Goal: Information Seeking & Learning: Learn about a topic

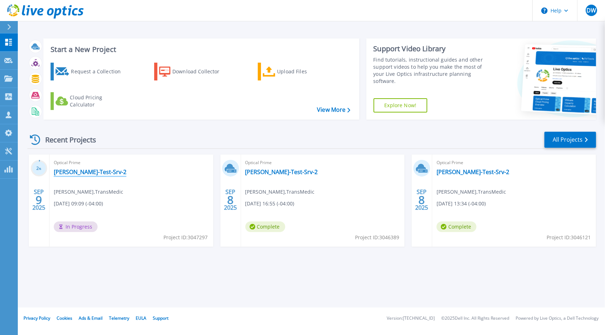
click at [72, 172] on link "[PERSON_NAME]-Test-Srv-2" at bounding box center [90, 171] width 73 height 7
click at [259, 172] on link "[PERSON_NAME]-Test-Srv-2" at bounding box center [281, 171] width 73 height 7
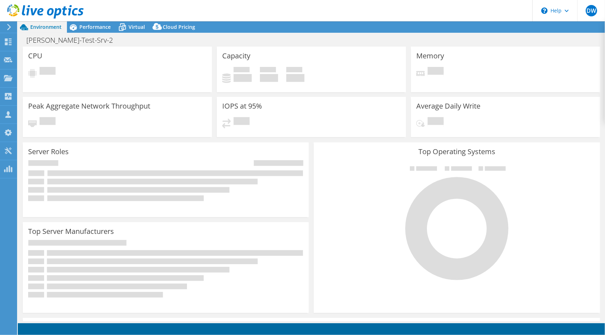
select select "USD"
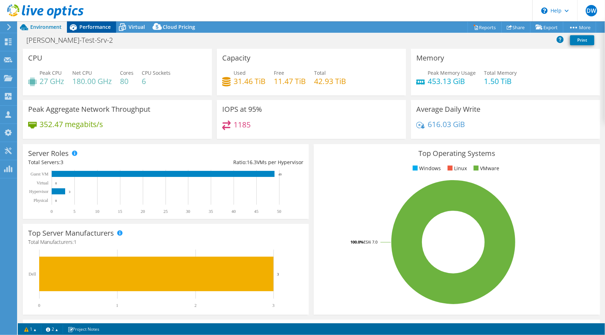
click at [96, 26] on span "Performance" at bounding box center [94, 27] width 31 height 7
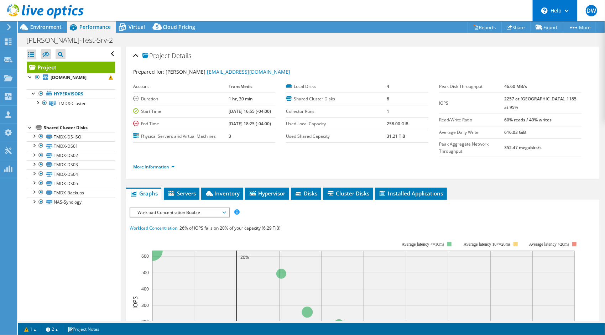
click at [556, 9] on div "\n Help" at bounding box center [554, 10] width 45 height 21
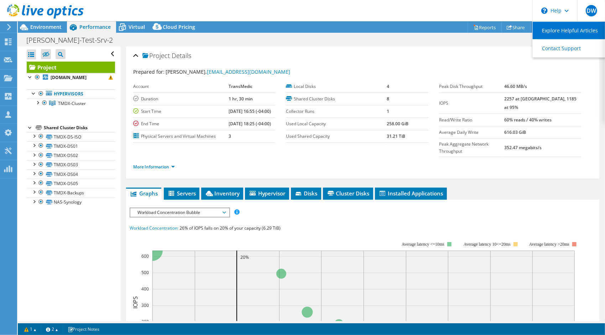
click at [560, 28] on link "Explore Helpful Articles" at bounding box center [572, 30] width 79 height 17
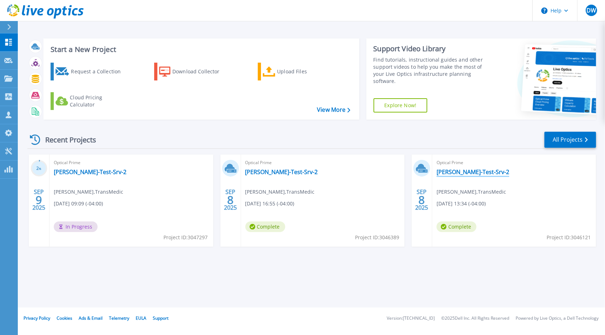
click at [452, 170] on link "[PERSON_NAME]-Test-Srv-2" at bounding box center [473, 171] width 73 height 7
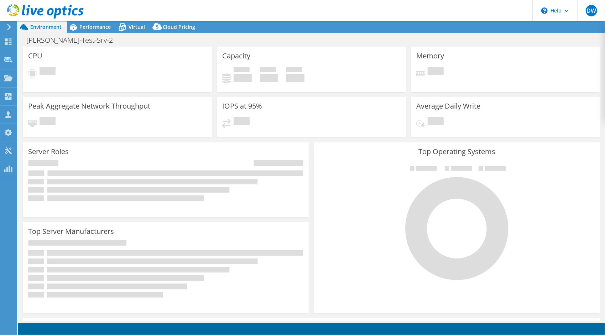
select select "USD"
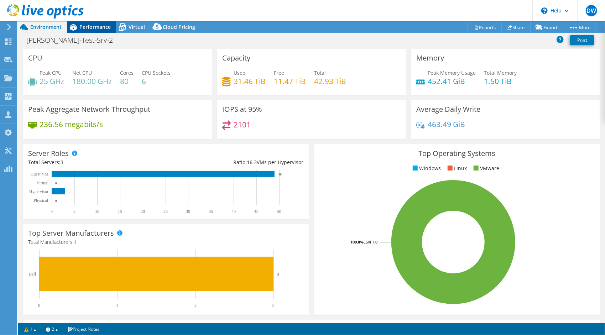
click at [86, 31] on div "Performance" at bounding box center [91, 26] width 49 height 11
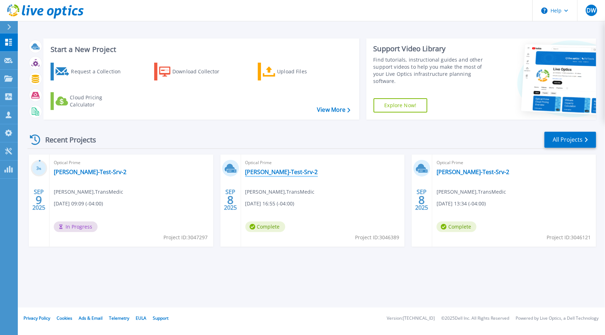
click at [269, 170] on link "[PERSON_NAME]-Test-Srv-2" at bounding box center [281, 171] width 73 height 7
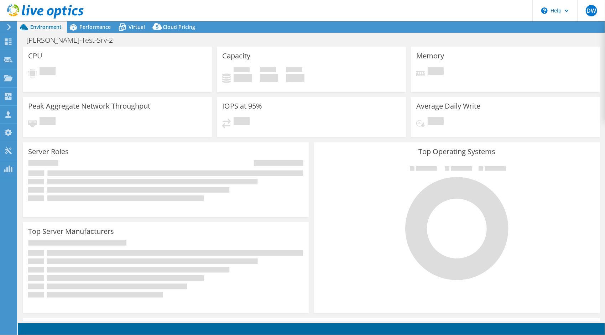
select select "USD"
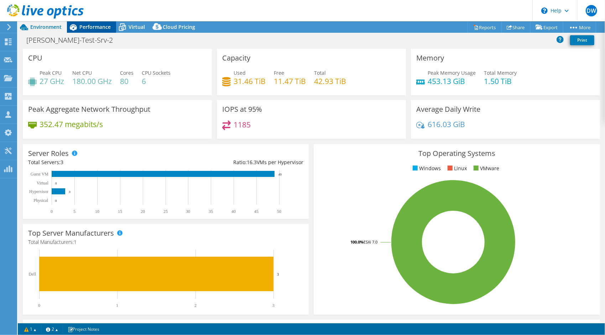
click at [90, 21] on div "Performance" at bounding box center [91, 26] width 49 height 11
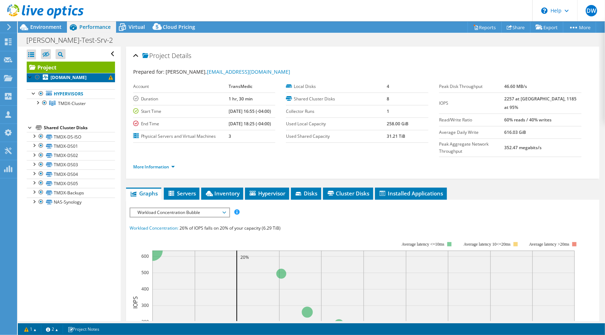
click at [109, 80] on span at bounding box center [111, 78] width 4 height 4
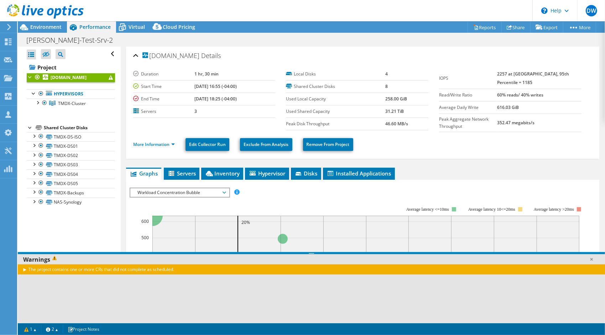
click at [24, 269] on div "The project contains one or more CRs that did not complete as scheduled." at bounding box center [311, 269] width 587 height 10
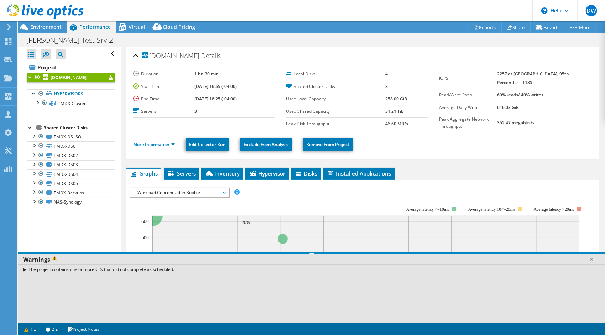
click at [25, 269] on div "The project contains one or more CRs that did not complete as scheduled." at bounding box center [311, 269] width 587 height 10
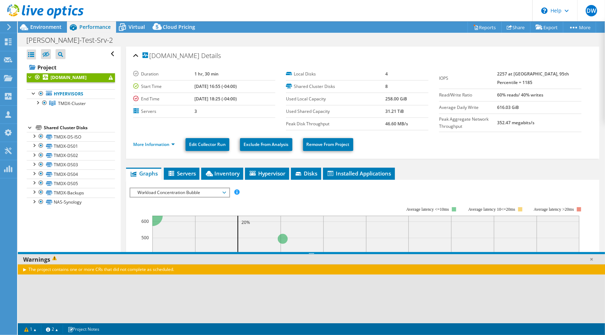
click at [25, 269] on div "The project contains one or more CRs that did not complete as scheduled." at bounding box center [311, 269] width 587 height 10
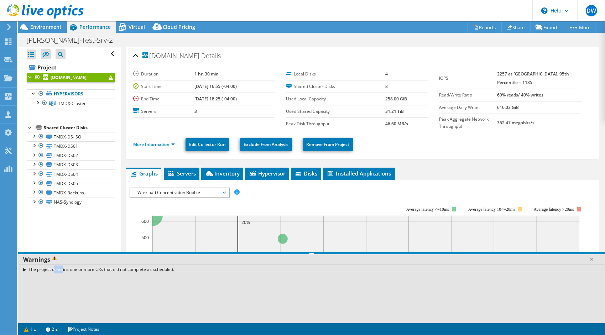
click at [25, 269] on div "The project contains one or more CRs that did not complete as scheduled." at bounding box center [311, 269] width 587 height 10
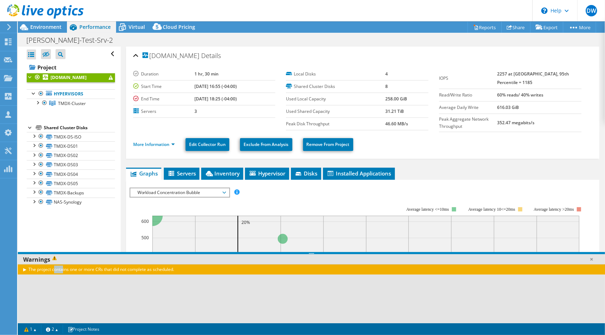
click at [25, 269] on div "The project contains one or more CRs that did not complete as scheduled." at bounding box center [311, 269] width 587 height 10
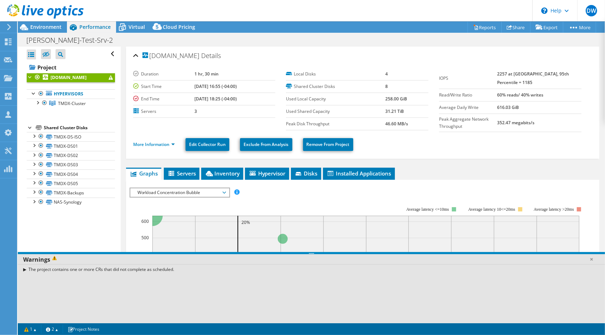
click at [14, 13] on use at bounding box center [45, 11] width 77 height 14
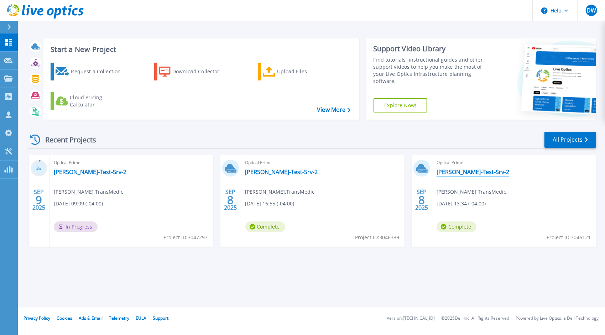
click at [455, 172] on link "[PERSON_NAME]-Test-Srv-2" at bounding box center [473, 171] width 73 height 7
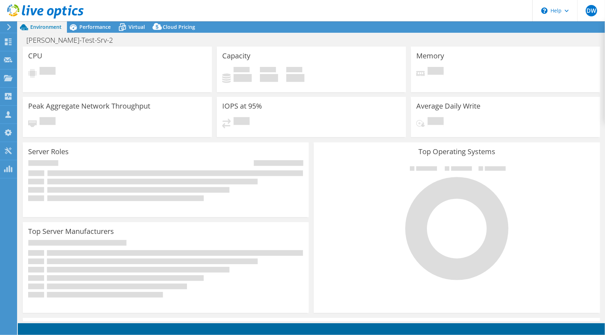
select select "USD"
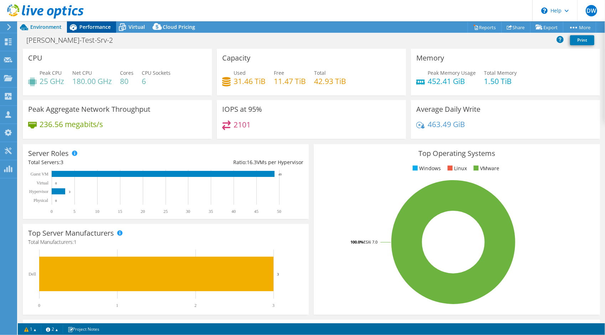
click at [88, 22] on div "Performance" at bounding box center [91, 26] width 49 height 11
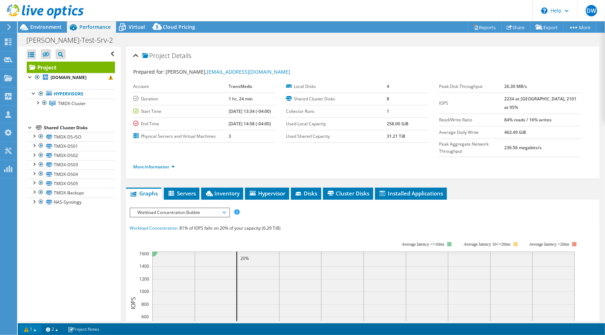
click at [29, 330] on link "1" at bounding box center [30, 329] width 22 height 9
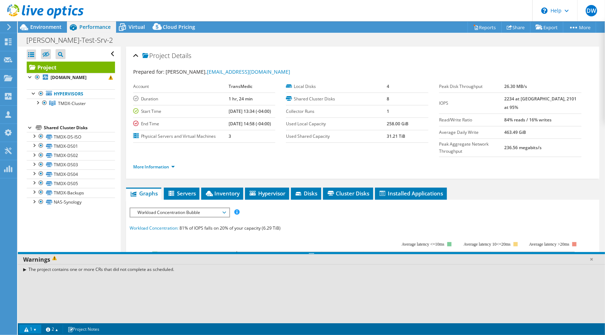
drag, startPoint x: 178, startPoint y: 270, endPoint x: 30, endPoint y: 279, distance: 148.4
click at [30, 279] on div "The project contains one or more CRs that did not complete as scheduled." at bounding box center [311, 293] width 587 height 59
copy div "The project contains one or more CRs that did not complete as scheduled."
click at [9, 14] on use at bounding box center [45, 11] width 77 height 14
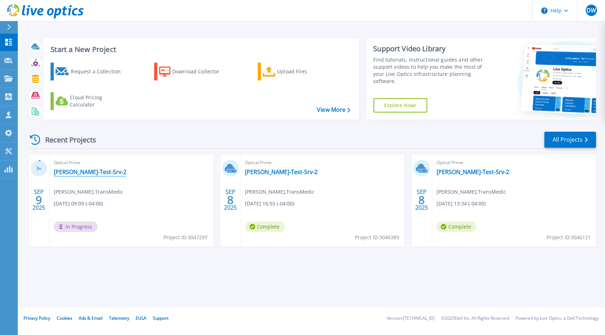
click at [63, 171] on link "[PERSON_NAME]-Test-Srv-2" at bounding box center [90, 171] width 73 height 7
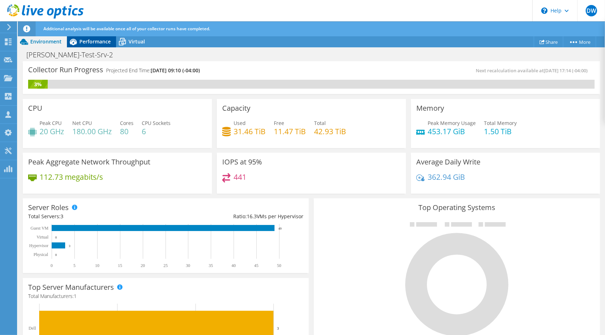
click at [93, 44] on span "Performance" at bounding box center [94, 41] width 31 height 7
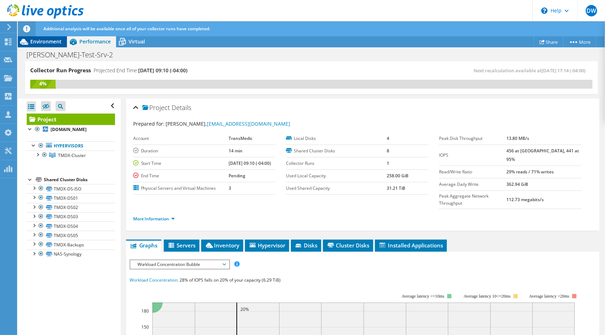
click at [44, 43] on span "Environment" at bounding box center [45, 41] width 31 height 7
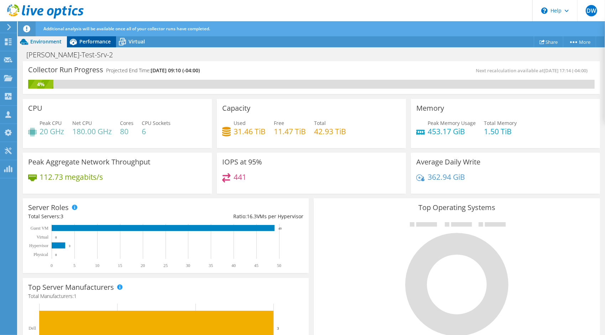
click at [84, 43] on span "Performance" at bounding box center [94, 41] width 31 height 7
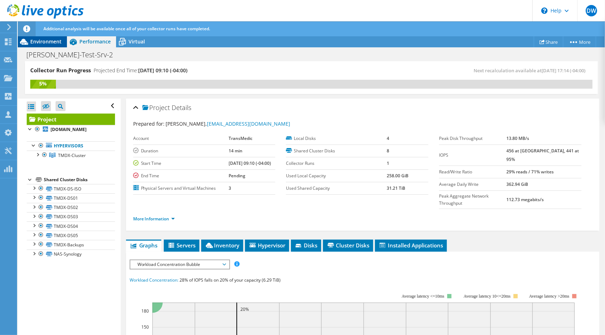
drag, startPoint x: 42, startPoint y: 45, endPoint x: 44, endPoint y: 39, distance: 6.5
click at [44, 39] on span "Environment" at bounding box center [45, 41] width 31 height 7
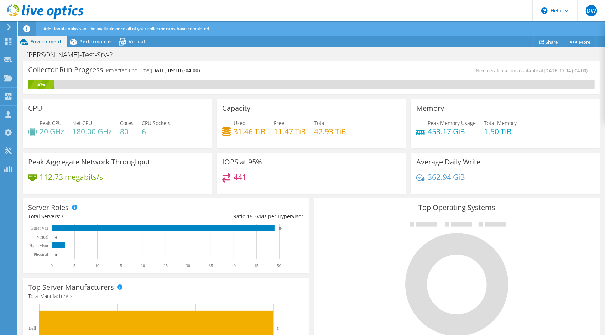
click at [14, 5] on icon at bounding box center [45, 11] width 77 height 15
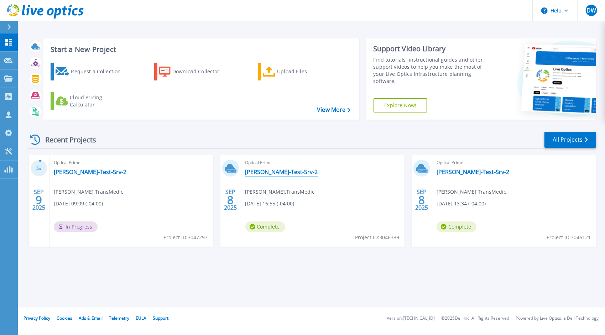
click at [265, 175] on link "[PERSON_NAME]-Test-Srv-2" at bounding box center [281, 171] width 73 height 7
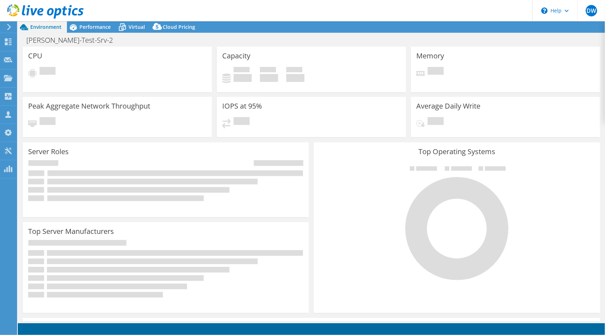
select select "USD"
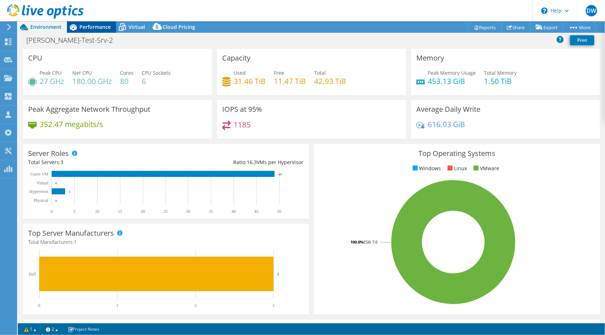
click at [84, 30] on span "Performance" at bounding box center [94, 27] width 31 height 7
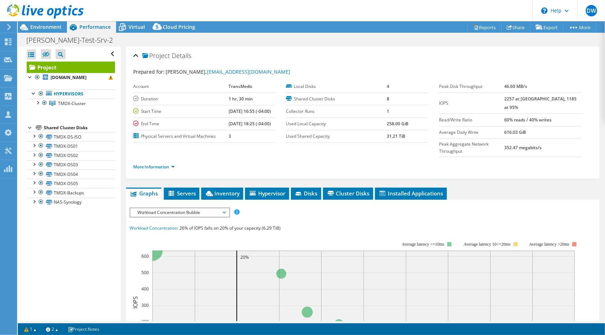
click at [9, 10] on use at bounding box center [45, 11] width 77 height 14
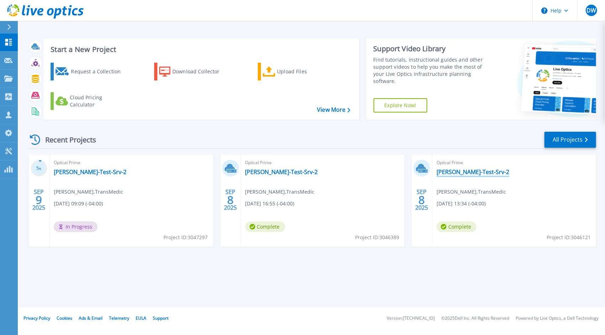
click at [465, 171] on link "[PERSON_NAME]-Test-Srv-2" at bounding box center [473, 171] width 73 height 7
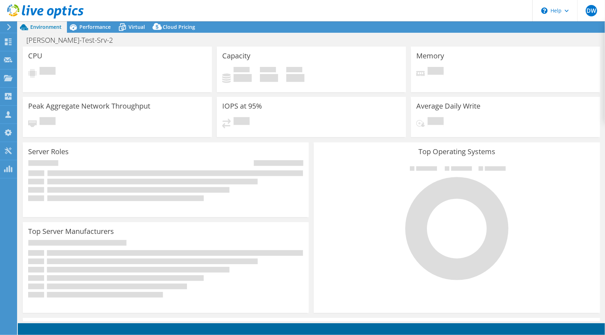
select select "USD"
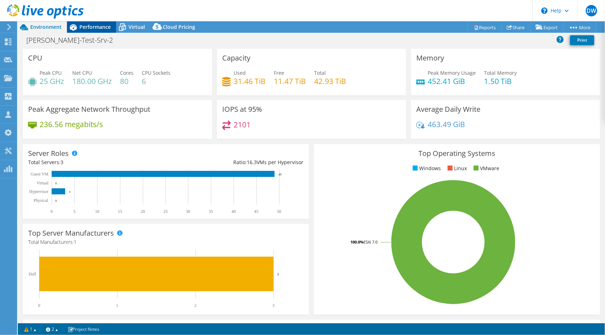
click at [91, 25] on span "Performance" at bounding box center [94, 27] width 31 height 7
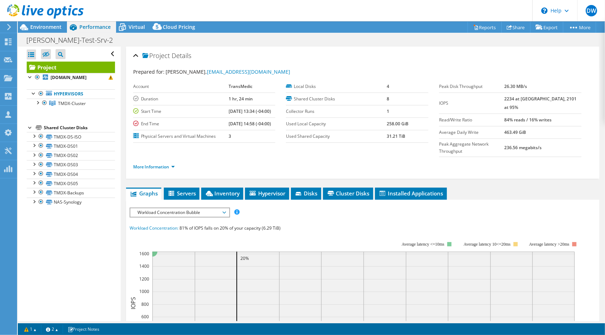
click at [12, 9] on icon at bounding box center [45, 11] width 77 height 15
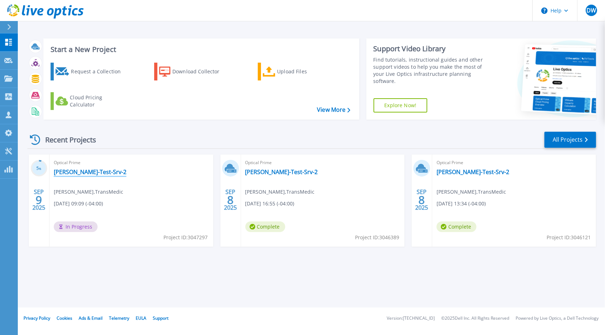
click at [73, 172] on link "[PERSON_NAME]-Test-Srv-2" at bounding box center [90, 171] width 73 height 7
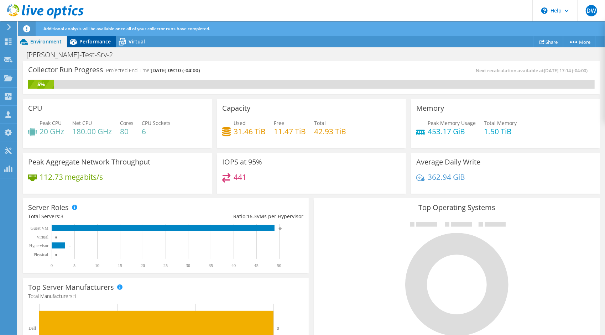
click at [89, 42] on span "Performance" at bounding box center [94, 41] width 31 height 7
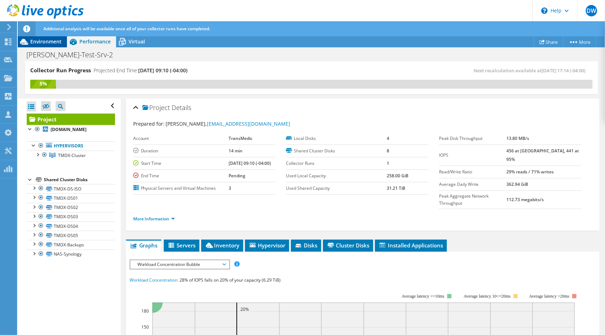
click at [40, 44] on span "Environment" at bounding box center [45, 41] width 31 height 7
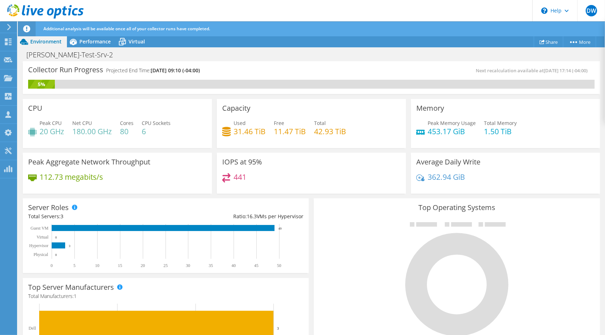
click at [17, 11] on icon at bounding box center [45, 11] width 77 height 15
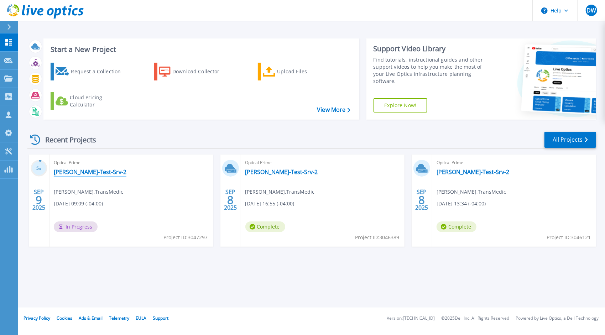
click at [79, 172] on link "[PERSON_NAME]-Test-Srv-2" at bounding box center [90, 171] width 73 height 7
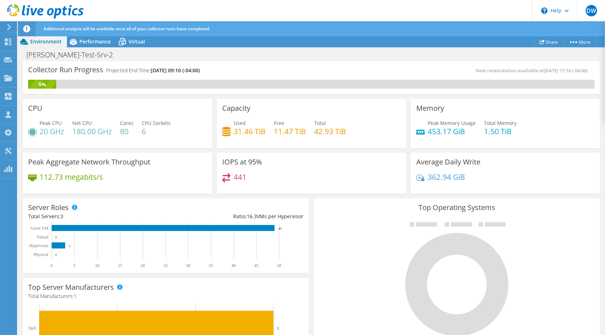
click at [10, 14] on use at bounding box center [45, 11] width 77 height 14
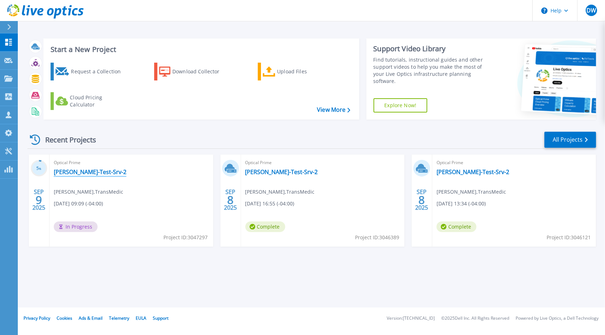
click at [76, 175] on link "[PERSON_NAME]-Test-Srv-2" at bounding box center [90, 171] width 73 height 7
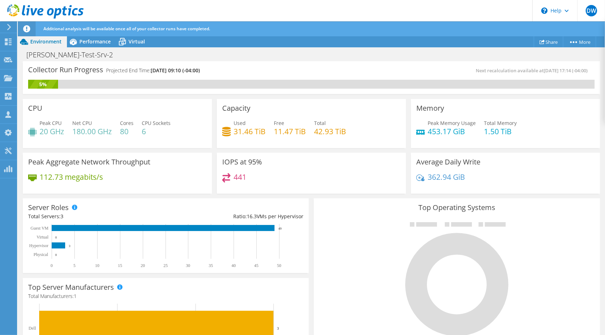
click at [9, 27] on icon at bounding box center [8, 27] width 5 height 6
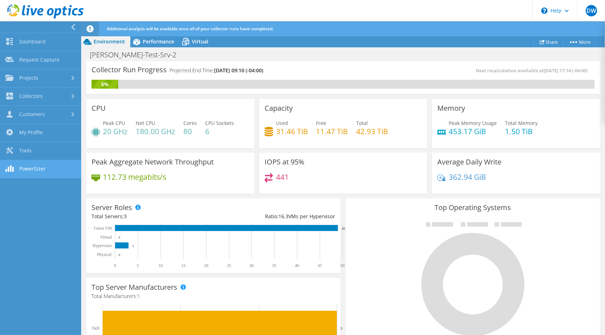
click at [35, 171] on link "PowerSizer" at bounding box center [40, 169] width 81 height 18
click at [38, 168] on link "PowerSizer" at bounding box center [40, 169] width 81 height 18
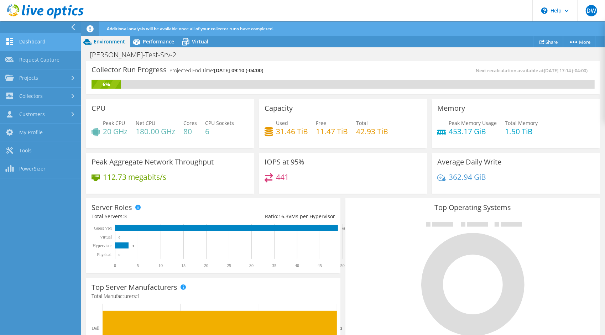
click at [39, 40] on link "Dashboard" at bounding box center [40, 42] width 81 height 18
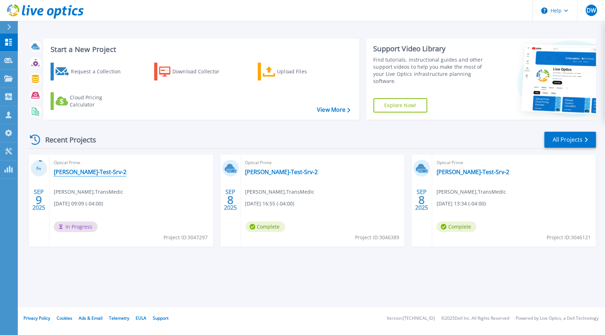
click at [76, 173] on link "[PERSON_NAME]-Test-Srv-2" at bounding box center [90, 171] width 73 height 7
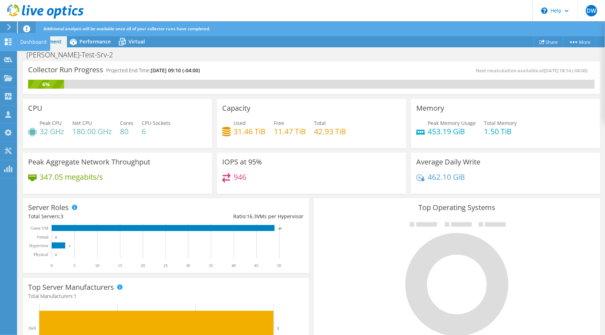
click at [8, 41] on icon at bounding box center [8, 41] width 9 height 7
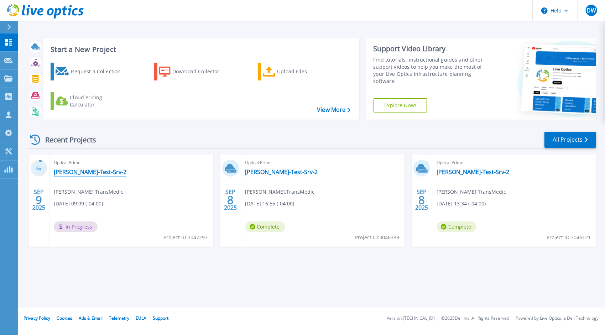
click at [85, 172] on link "[PERSON_NAME]-Test-Srv-2" at bounding box center [90, 171] width 73 height 7
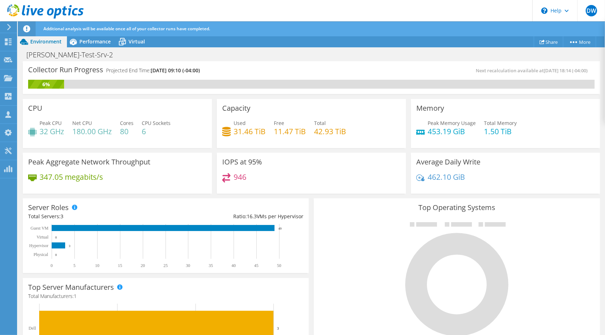
click at [18, 10] on icon at bounding box center [45, 11] width 77 height 15
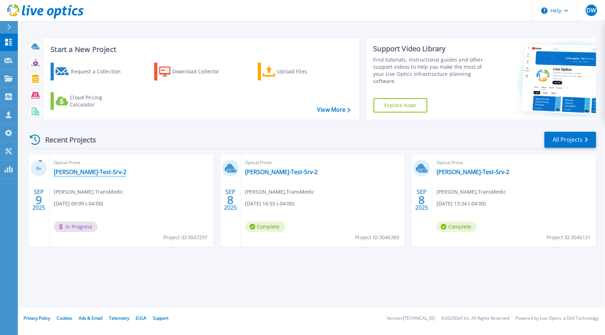
click at [70, 172] on link "[PERSON_NAME]-Test-Srv-2" at bounding box center [90, 171] width 73 height 7
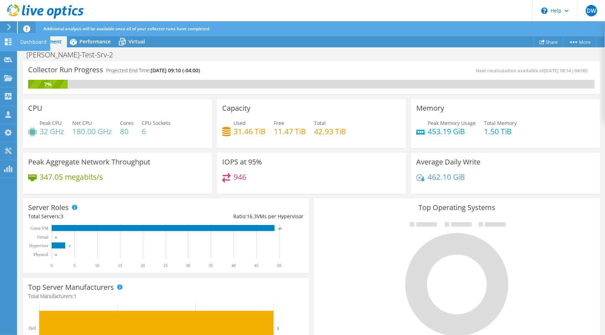
click at [9, 40] on icon at bounding box center [8, 41] width 9 height 7
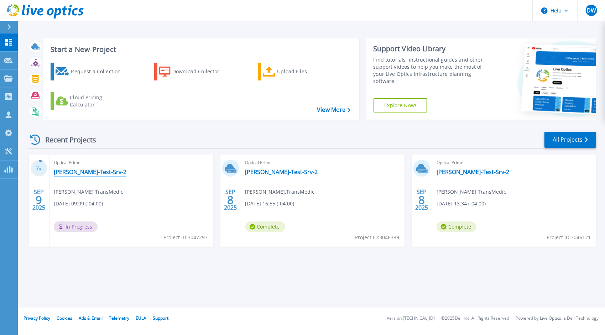
click at [76, 173] on link "[PERSON_NAME]-Test-Srv-2" at bounding box center [90, 171] width 73 height 7
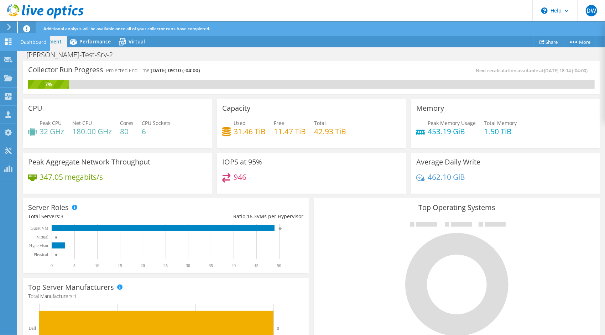
click at [6, 42] on use at bounding box center [8, 41] width 7 height 7
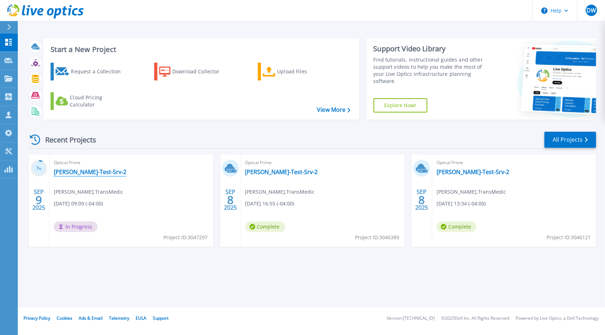
click at [78, 170] on link "[PERSON_NAME]-Test-Srv-2" at bounding box center [90, 171] width 73 height 7
